Goal: Information Seeking & Learning: Learn about a topic

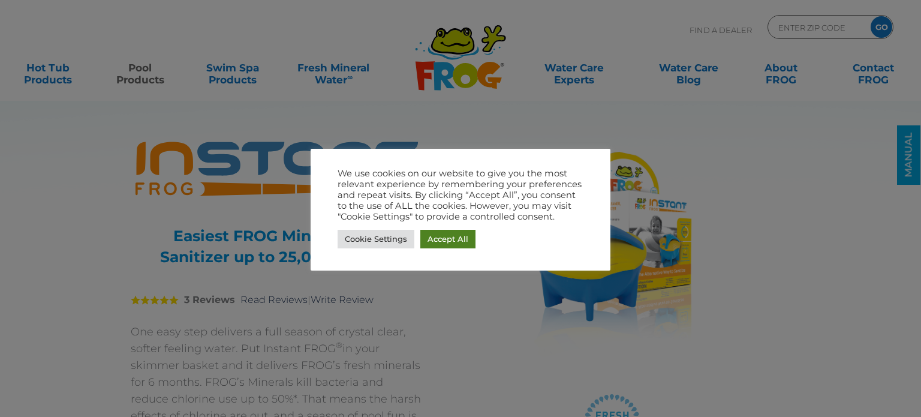
click at [454, 243] on link "Accept All" at bounding box center [447, 239] width 55 height 19
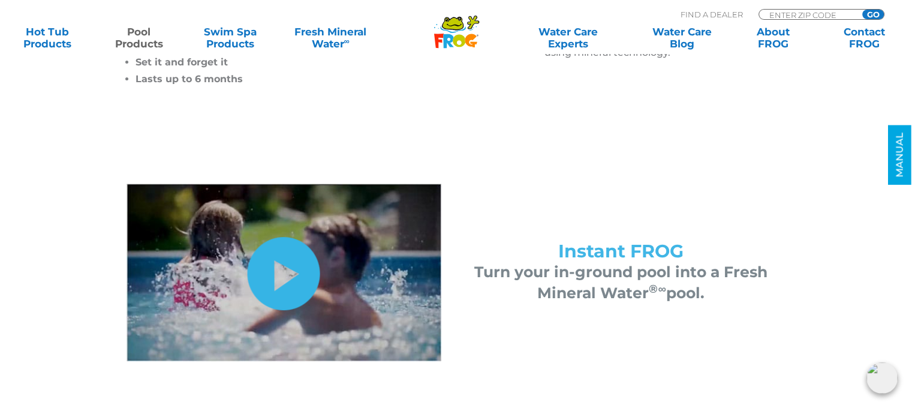
scroll to position [480, 0]
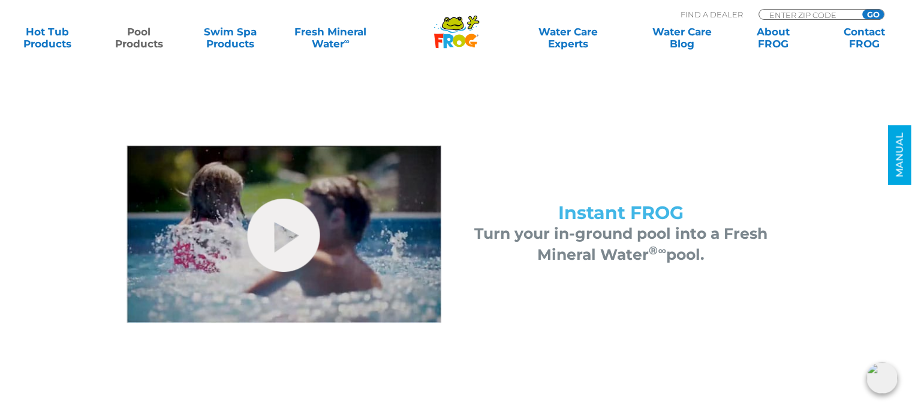
click at [227, 228] on img at bounding box center [284, 233] width 315 height 177
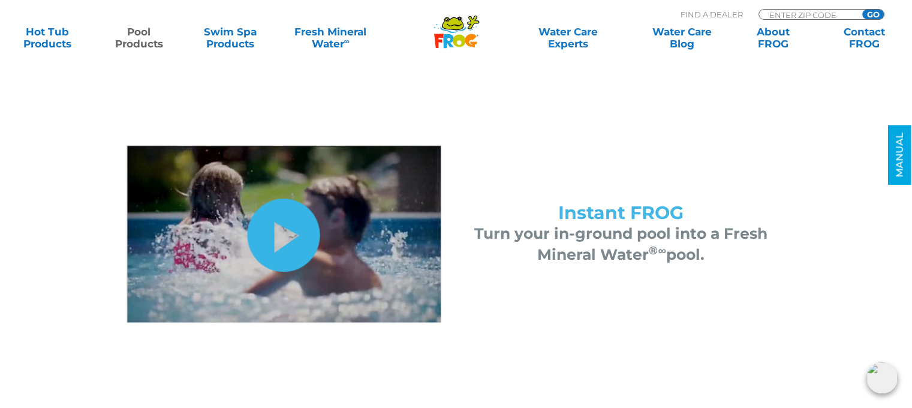
click at [275, 238] on link "hide-me" at bounding box center [284, 234] width 73 height 73
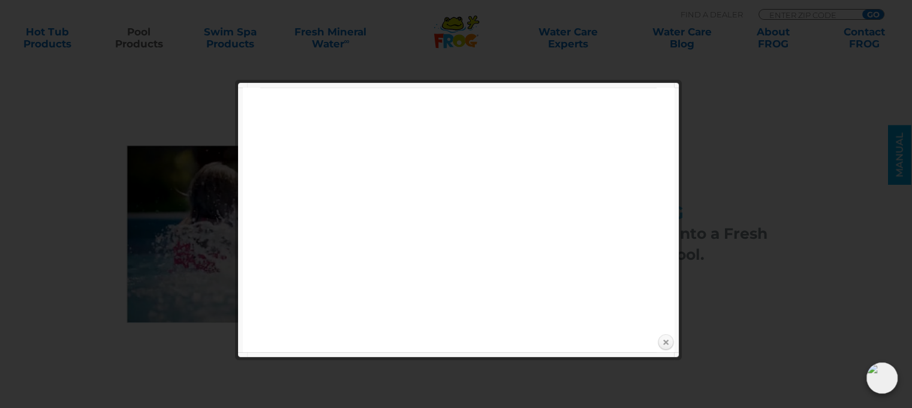
click at [667, 343] on link "Close" at bounding box center [666, 342] width 18 height 18
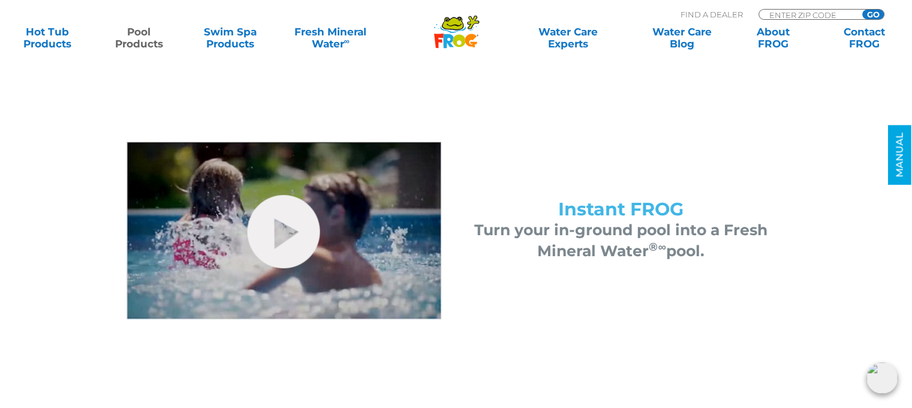
scroll to position [420, 0]
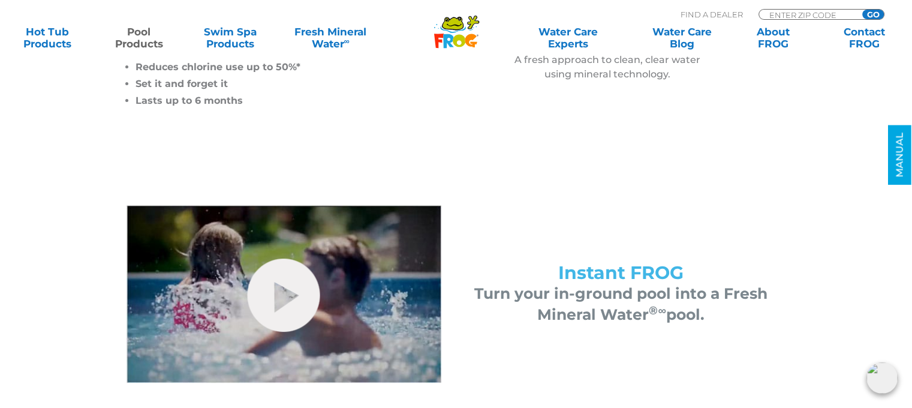
drag, startPoint x: 350, startPoint y: 274, endPoint x: 350, endPoint y: 313, distance: 39.0
click at [350, 313] on img at bounding box center [284, 293] width 315 height 177
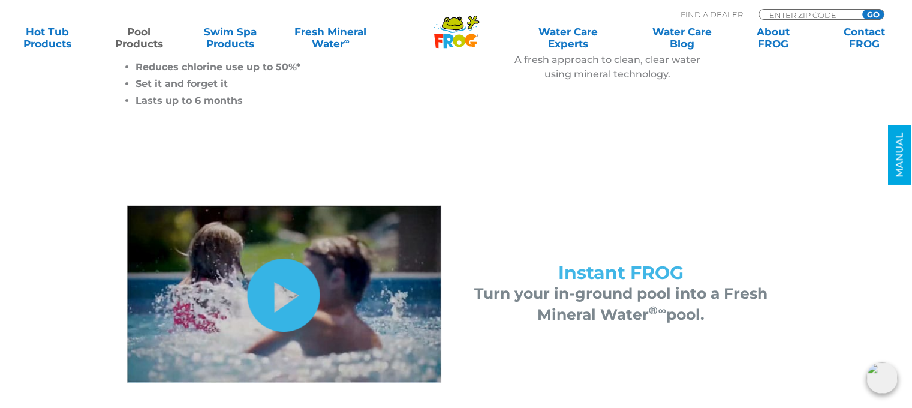
click at [285, 290] on link "hide-me" at bounding box center [284, 294] width 73 height 73
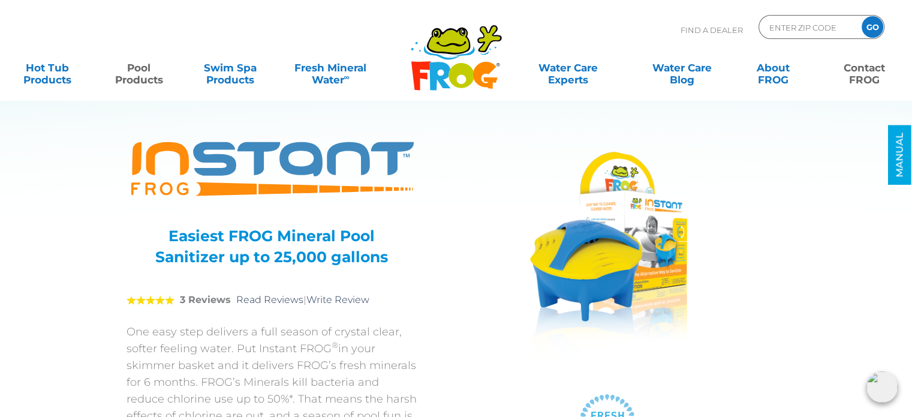
click at [871, 74] on link "Contact FROG" at bounding box center [864, 68] width 71 height 24
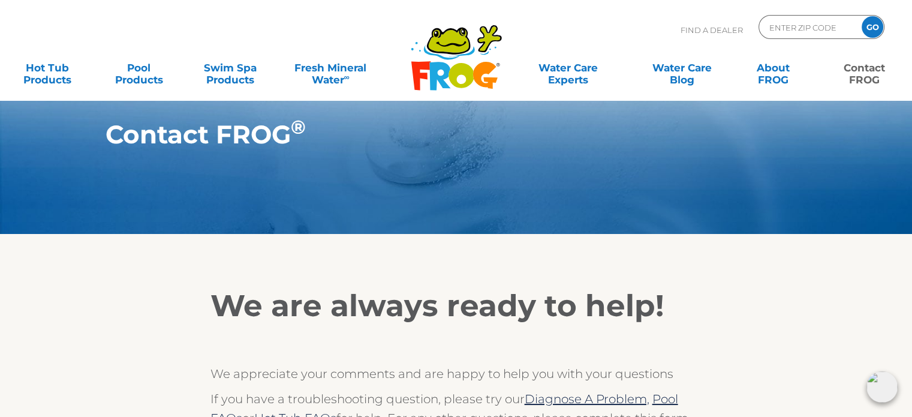
click at [450, 70] on icon at bounding box center [460, 75] width 25 height 25
click at [447, 74] on icon at bounding box center [439, 76] width 21 height 28
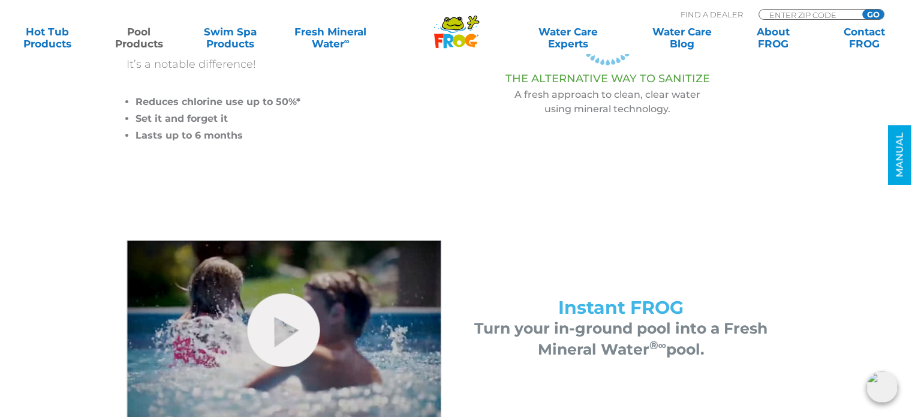
scroll to position [480, 0]
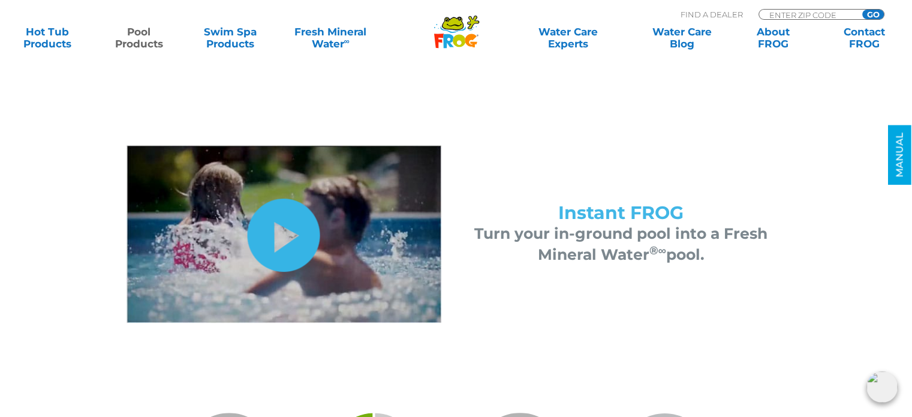
click at [267, 244] on link "hide-me" at bounding box center [284, 234] width 73 height 73
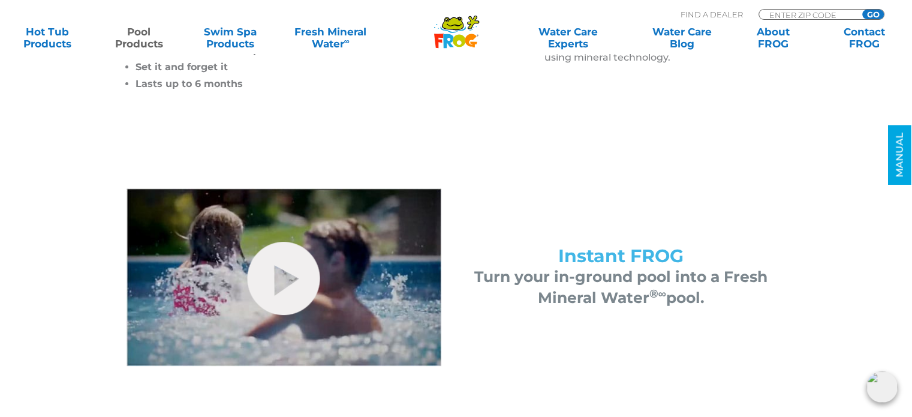
scroll to position [480, 0]
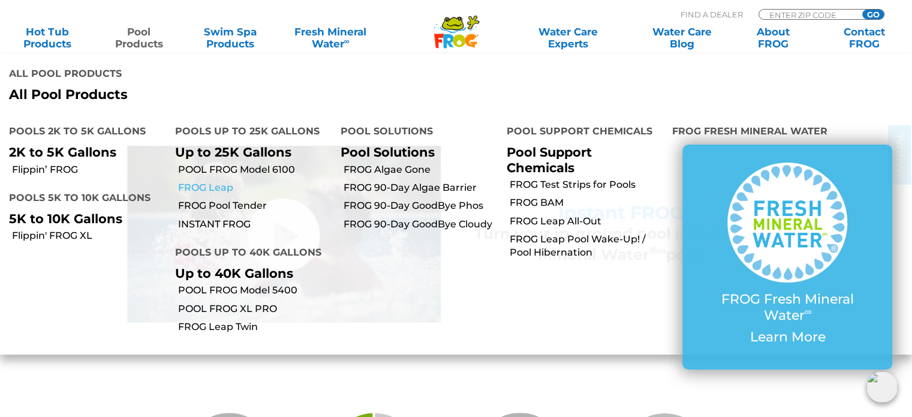
click at [205, 189] on link "FROG Leap" at bounding box center [255, 187] width 154 height 13
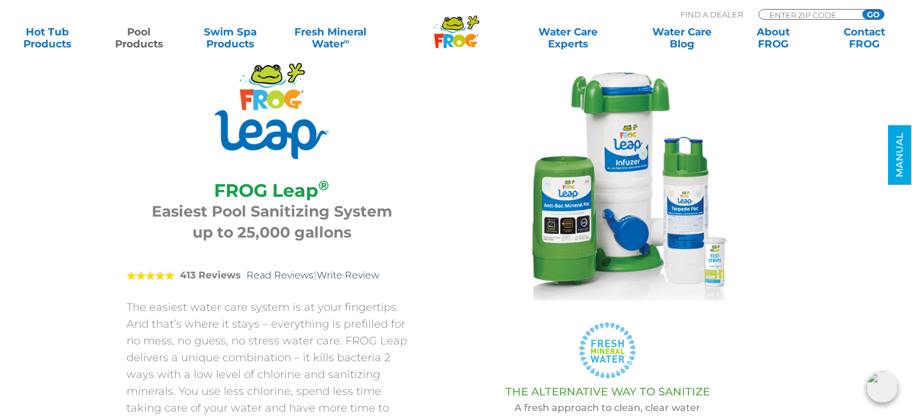
scroll to position [60, 0]
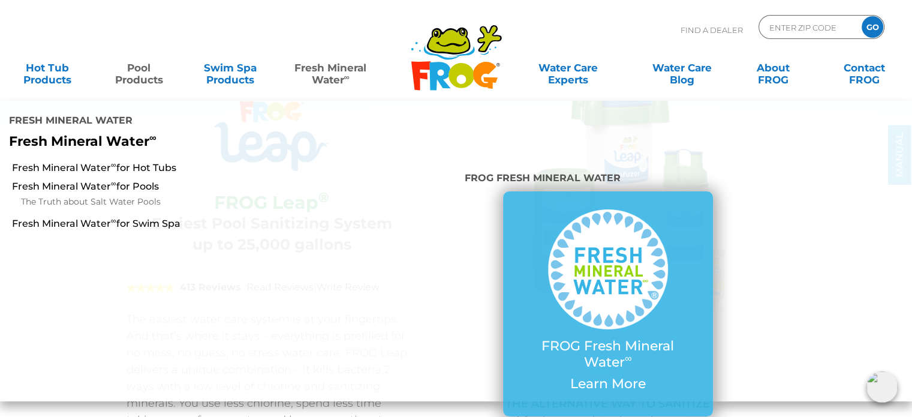
click at [317, 74] on link "Fresh Mineral Water ∞" at bounding box center [330, 68] width 89 height 24
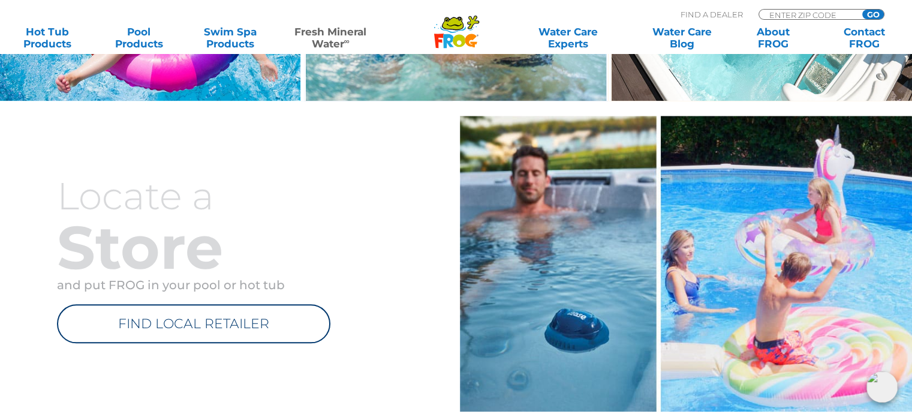
scroll to position [1319, 0]
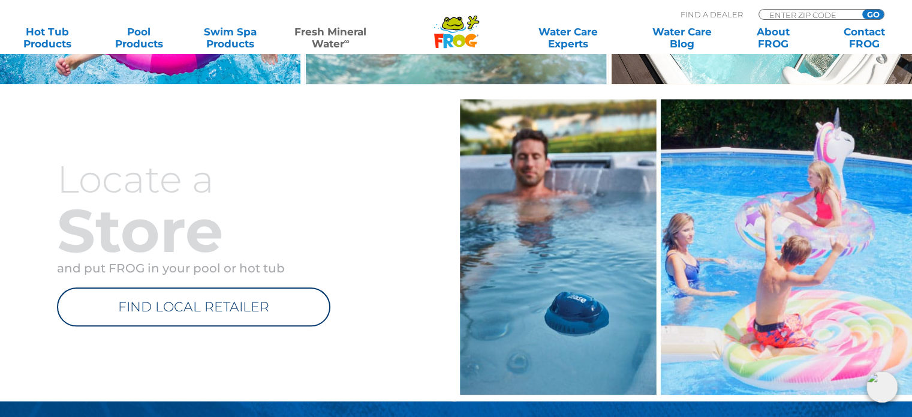
click at [219, 309] on link "FIND LOCAL RETAILER" at bounding box center [193, 306] width 273 height 39
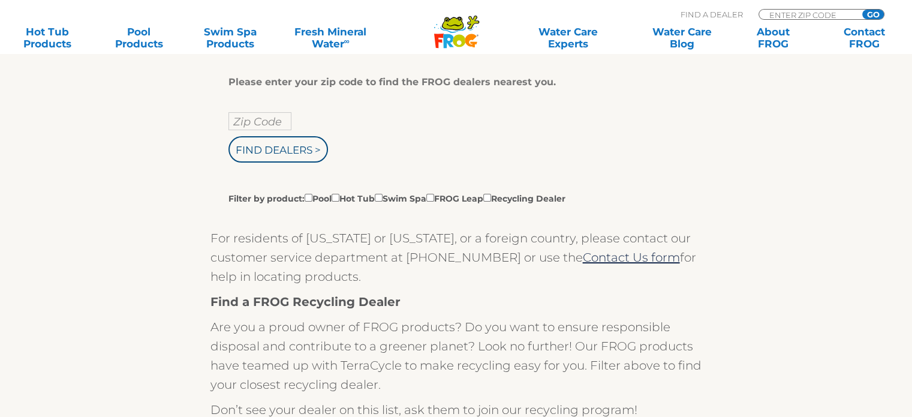
scroll to position [300, 0]
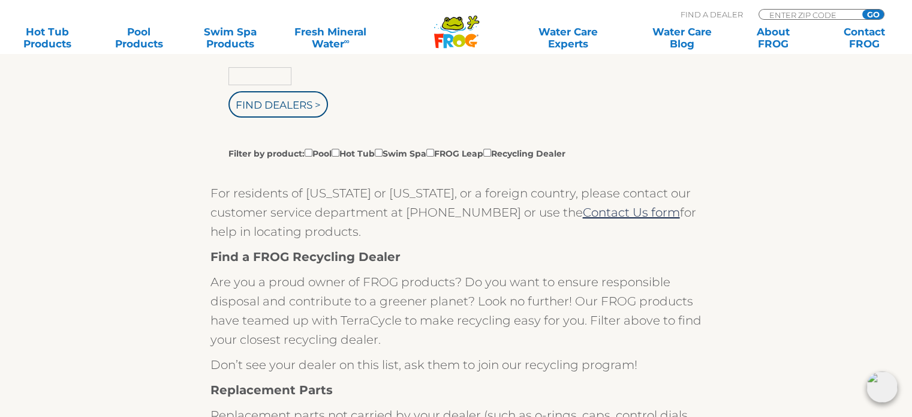
click at [257, 72] on input "text" at bounding box center [259, 76] width 63 height 18
type input "76087"
click at [281, 101] on input "Find Dealers >" at bounding box center [278, 104] width 100 height 26
click at [309, 155] on input "Filter by product: Pool Hot Tub Swim Spa FROG Leap Recycling Dealer" at bounding box center [309, 153] width 8 height 8
checkbox input "true"
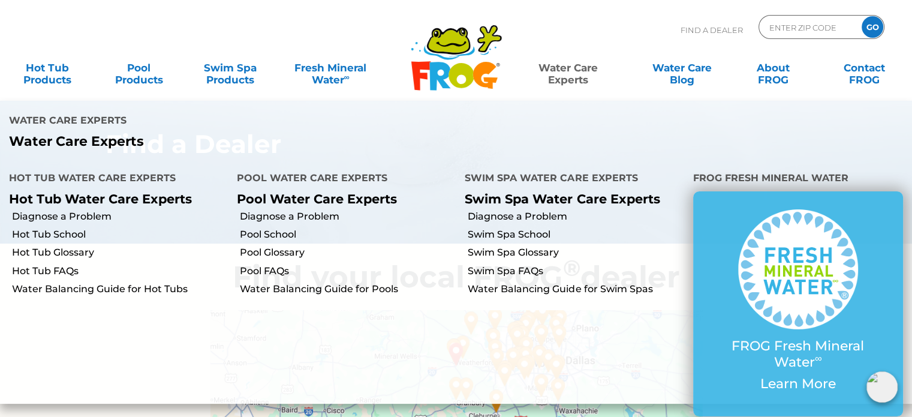
click at [562, 80] on link "Water Care Experts" at bounding box center [568, 68] width 116 height 24
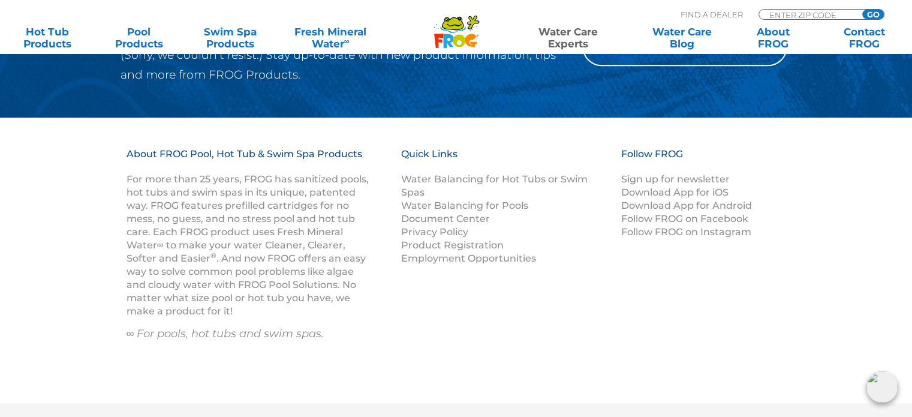
scroll to position [1319, 0]
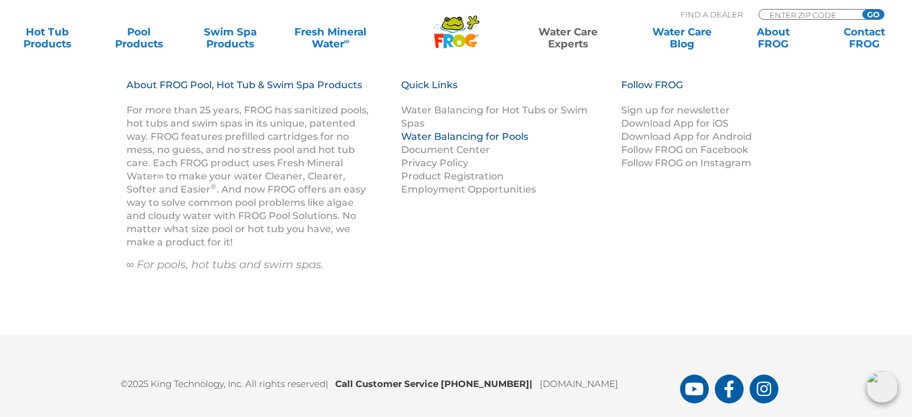
click at [441, 136] on link "Water Balancing for Pools" at bounding box center [464, 136] width 127 height 11
